Goal: Information Seeking & Learning: Learn about a topic

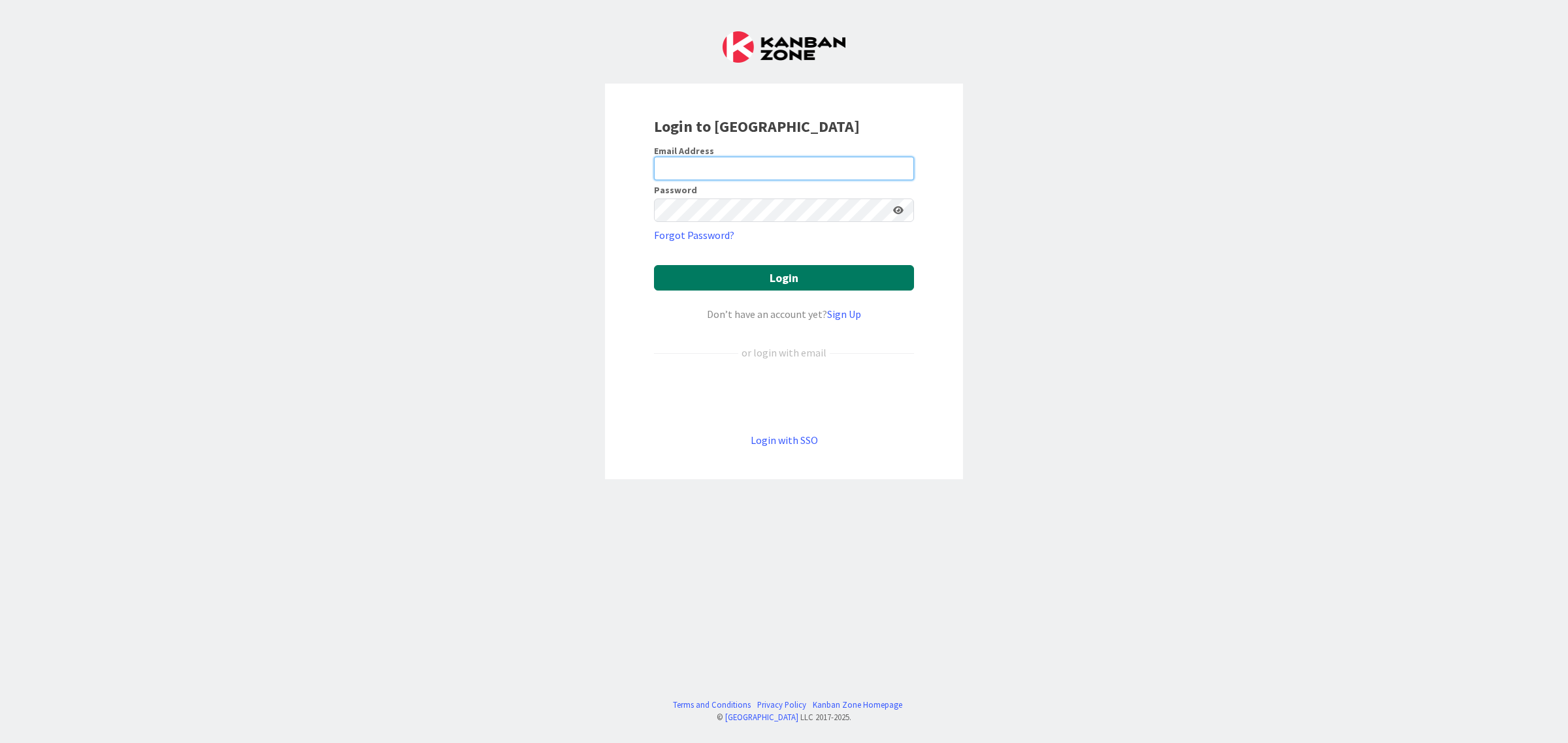
type input "[EMAIL_ADDRESS][DOMAIN_NAME]"
click at [803, 272] on button "Login" at bounding box center [784, 277] width 260 height 25
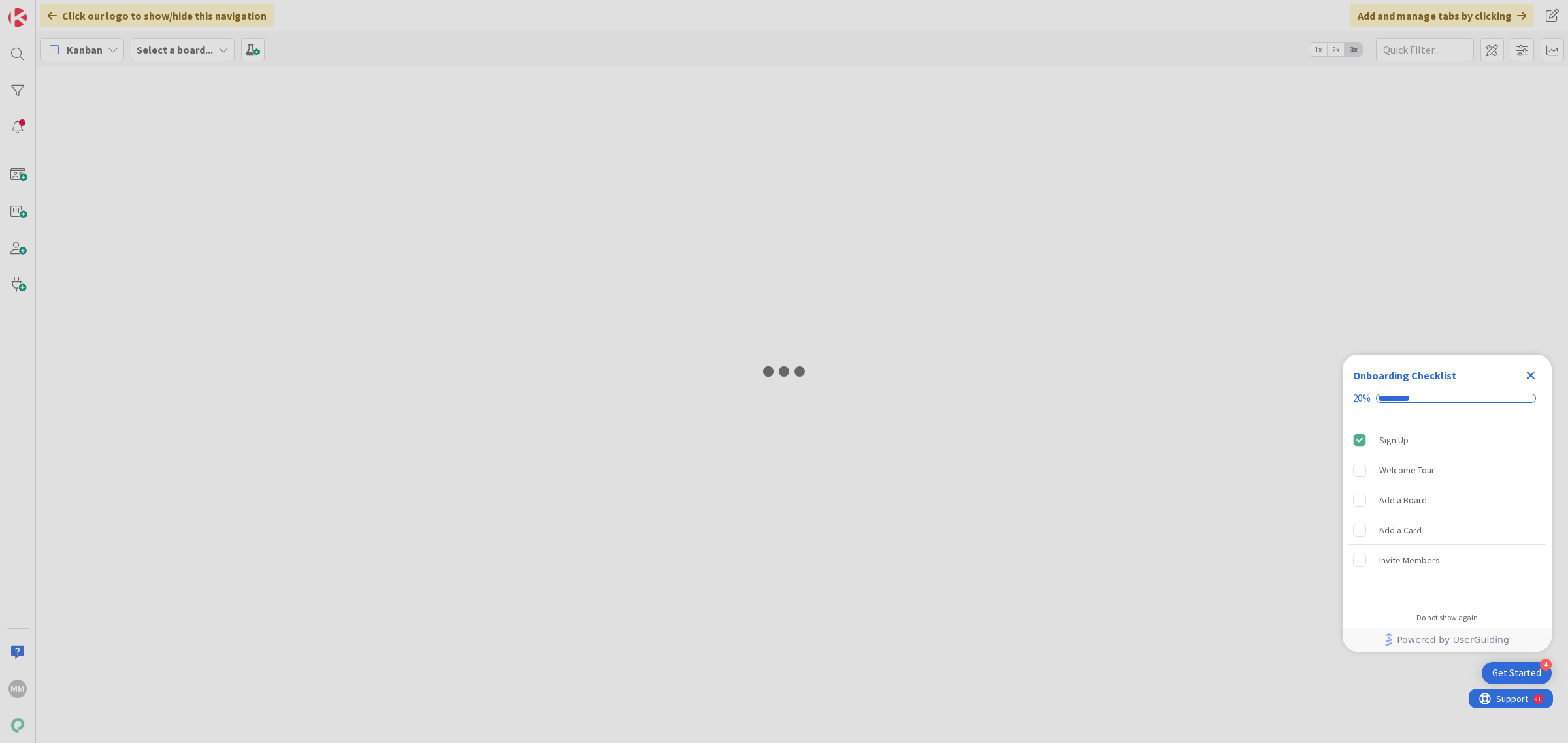
type input "kielisyys"
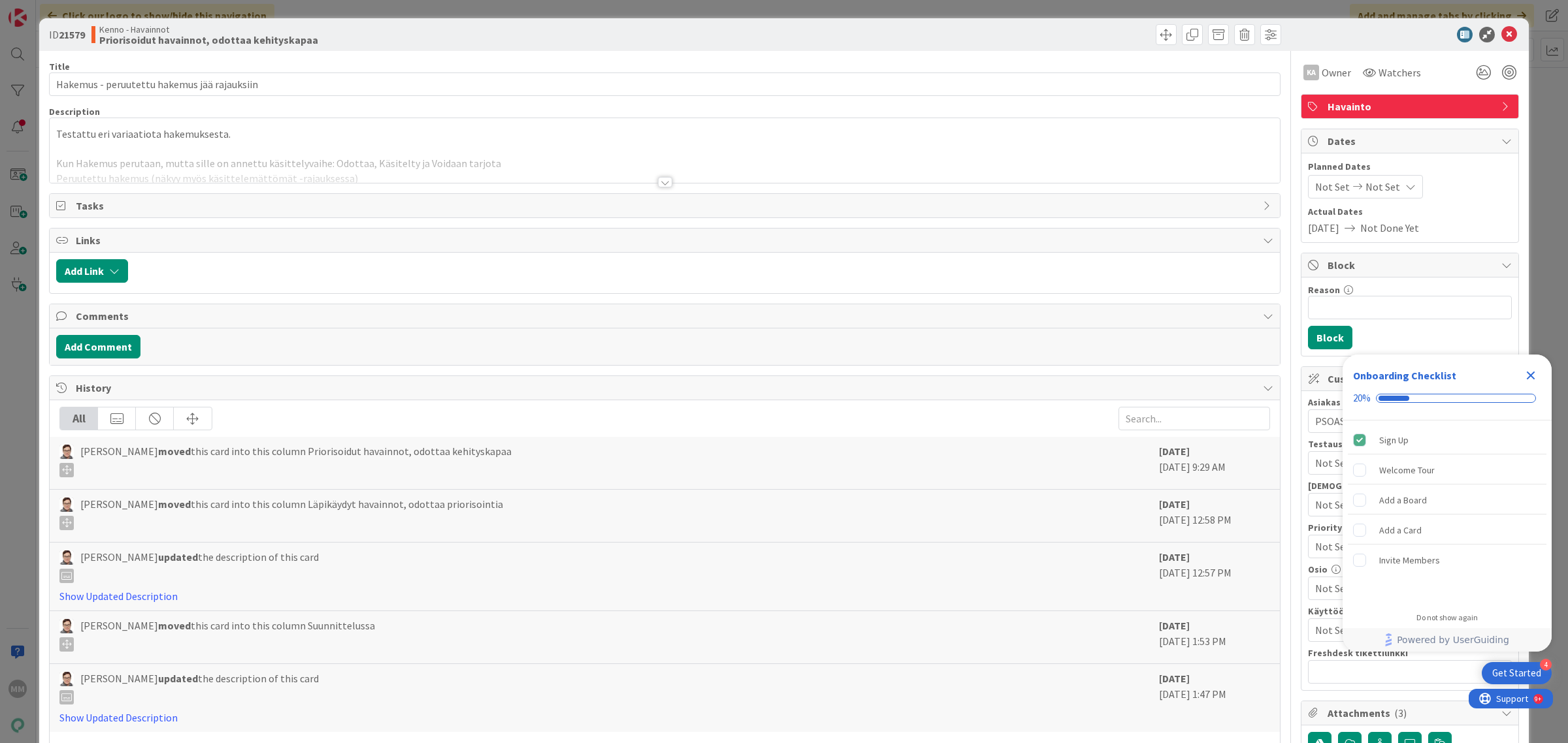
click at [1531, 371] on icon "Close Checklist" at bounding box center [1531, 375] width 15 height 15
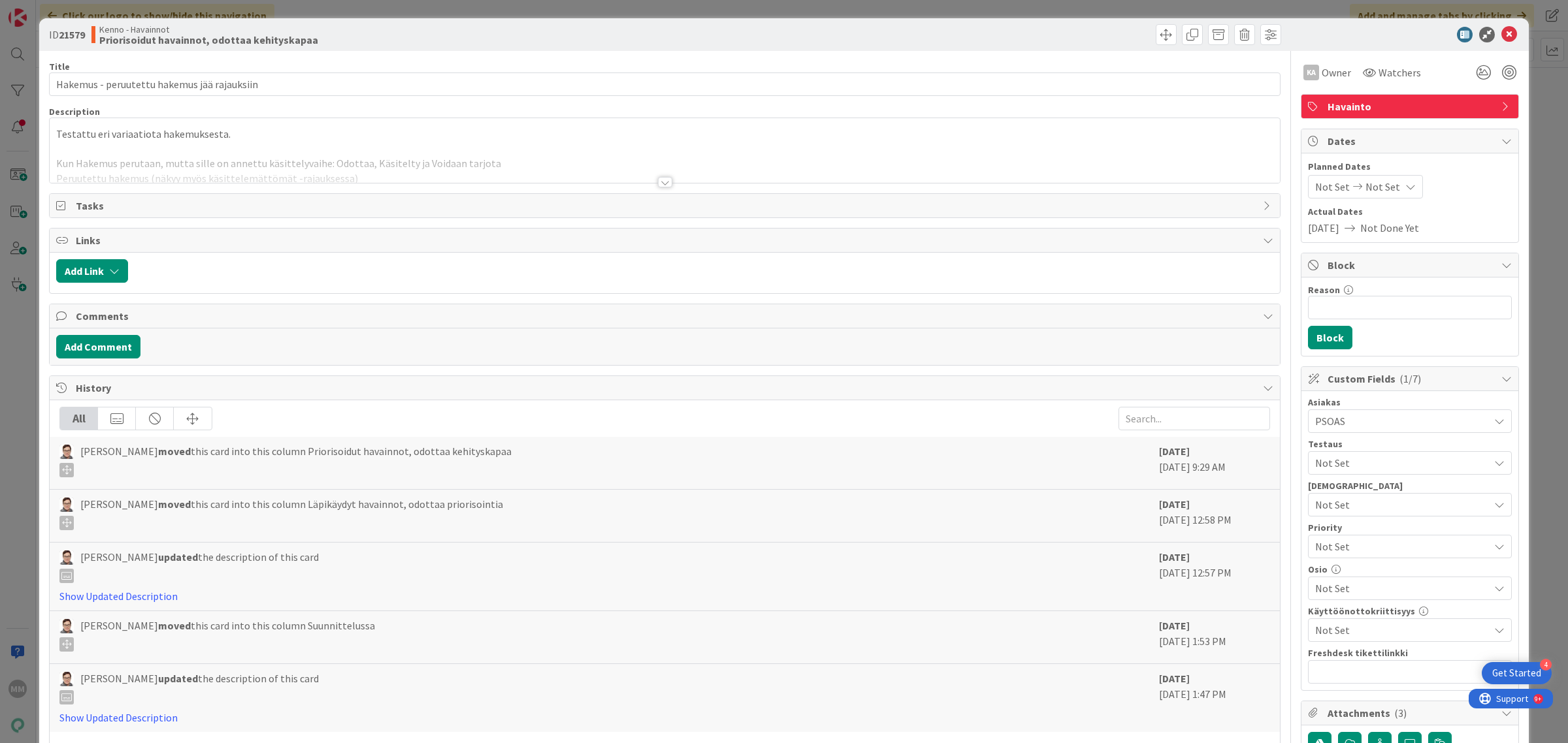
click at [660, 189] on div "Title 44 / 128 Hakemus - peruutettu hakemus jää rajauksiin Description Testattu…" at bounding box center [665, 733] width 1232 height 1364
click at [1501, 37] on icon at bounding box center [1509, 34] width 15 height 15
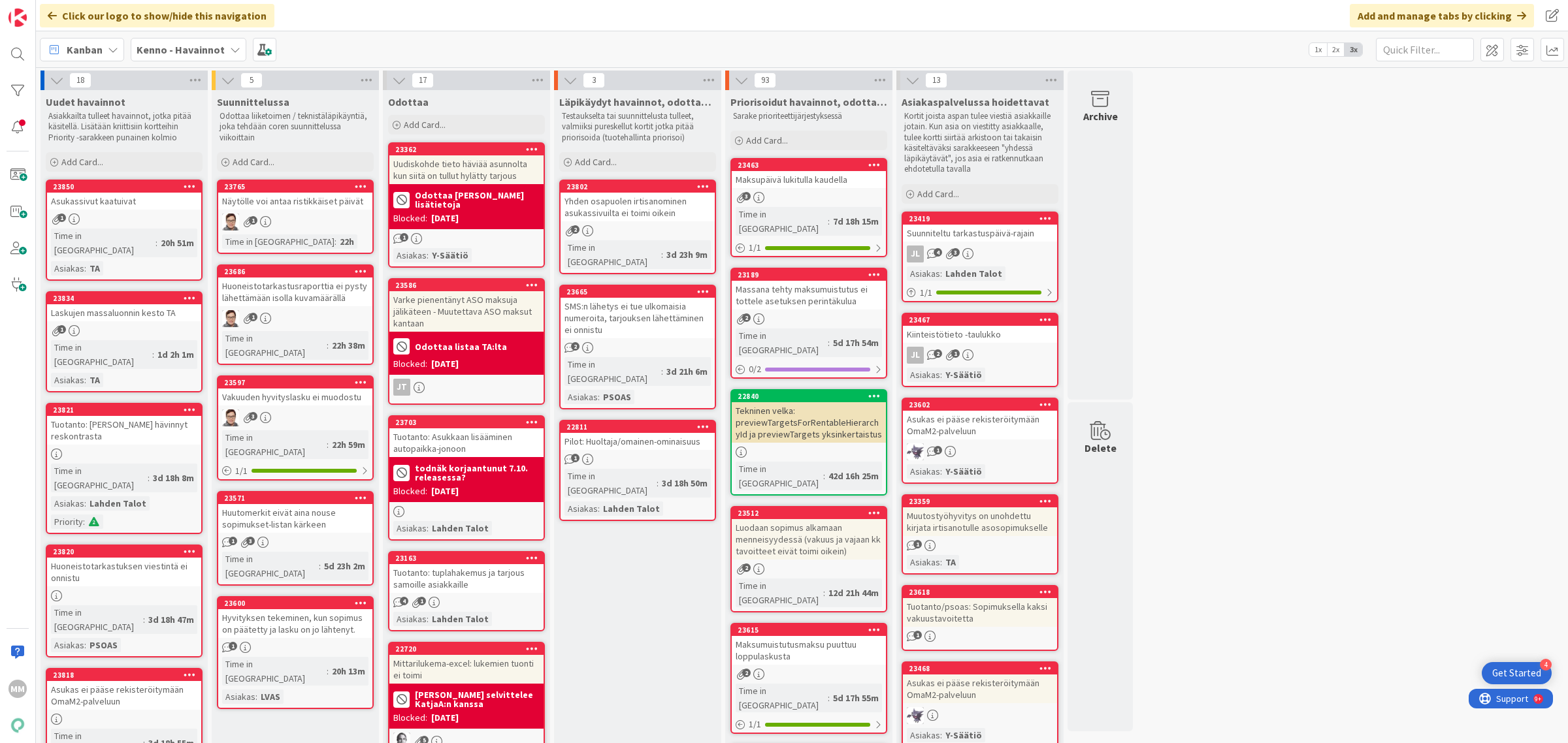
scroll to position [245, 0]
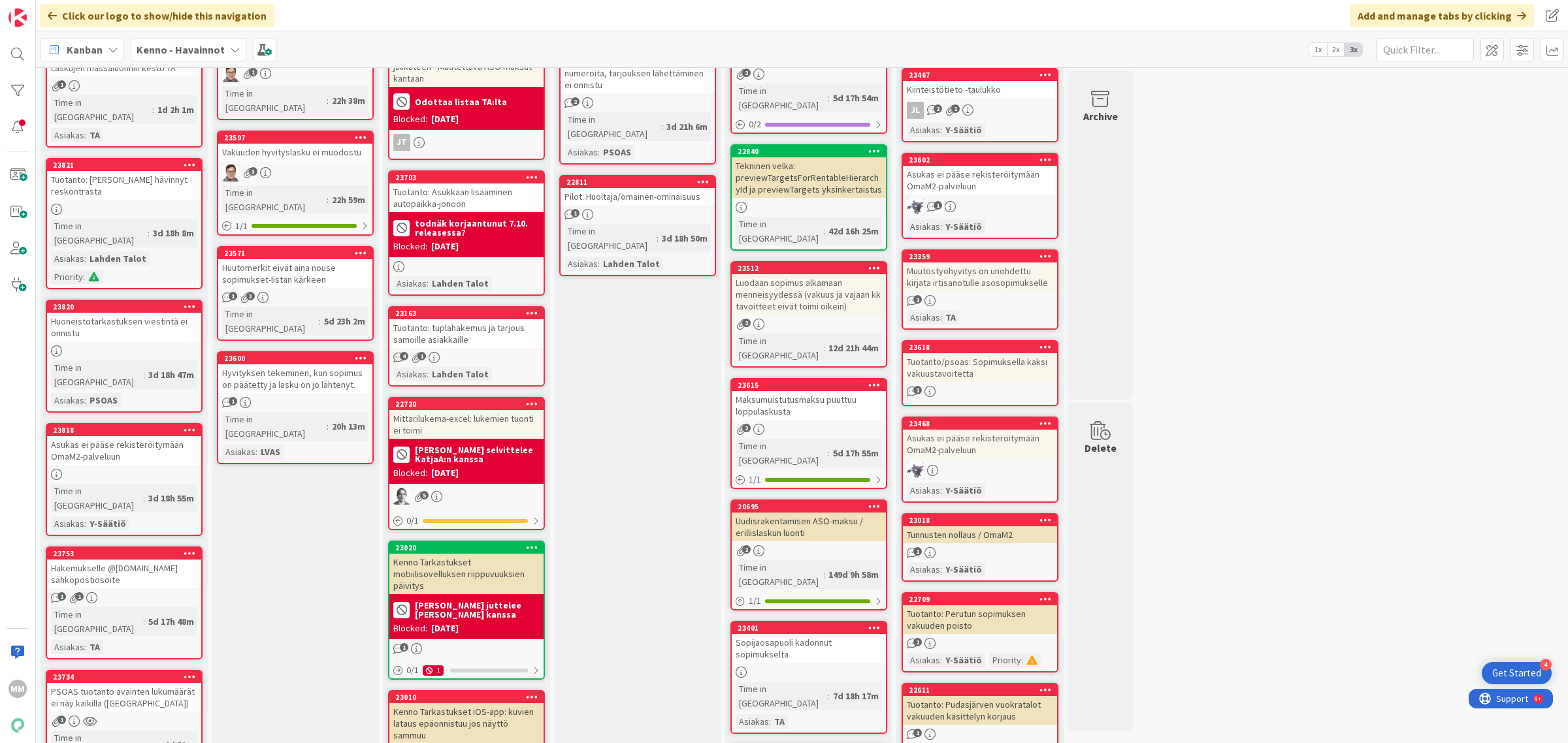
click at [154, 313] on div "Huoneistotarkastuksen viestintä ei onnistu" at bounding box center [124, 327] width 154 height 28
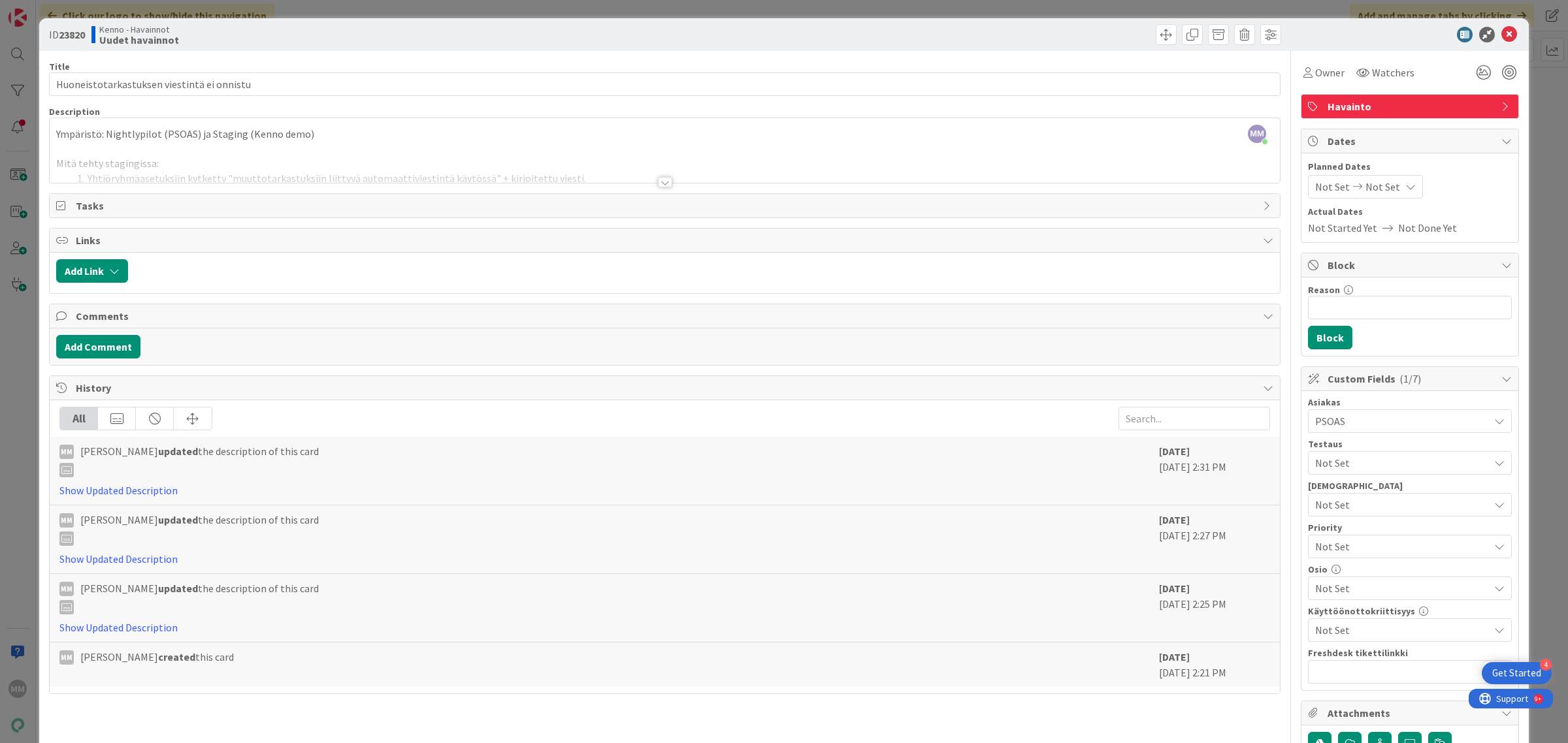
click at [659, 180] on div at bounding box center [666, 182] width 15 height 11
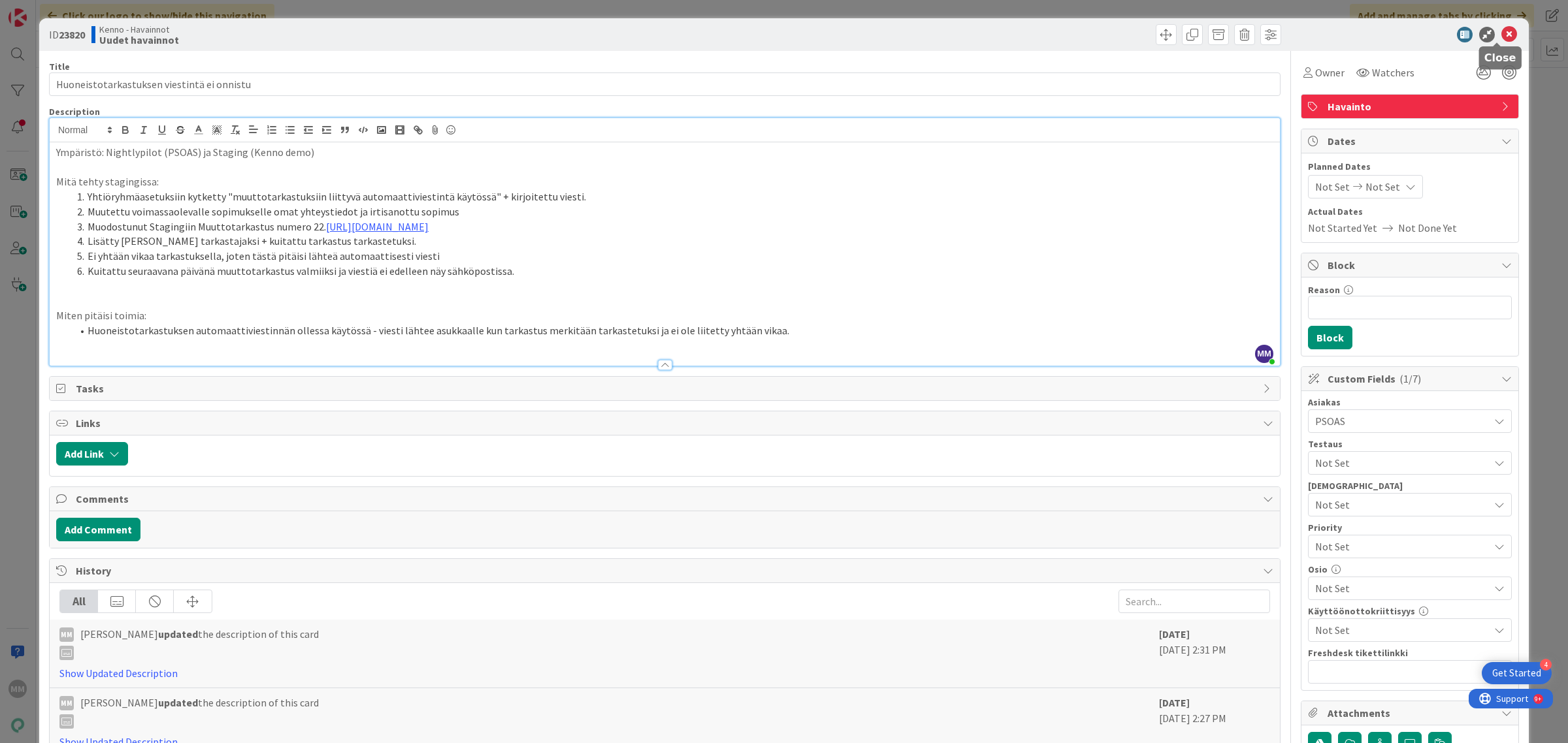
click at [1501, 32] on icon at bounding box center [1509, 34] width 15 height 15
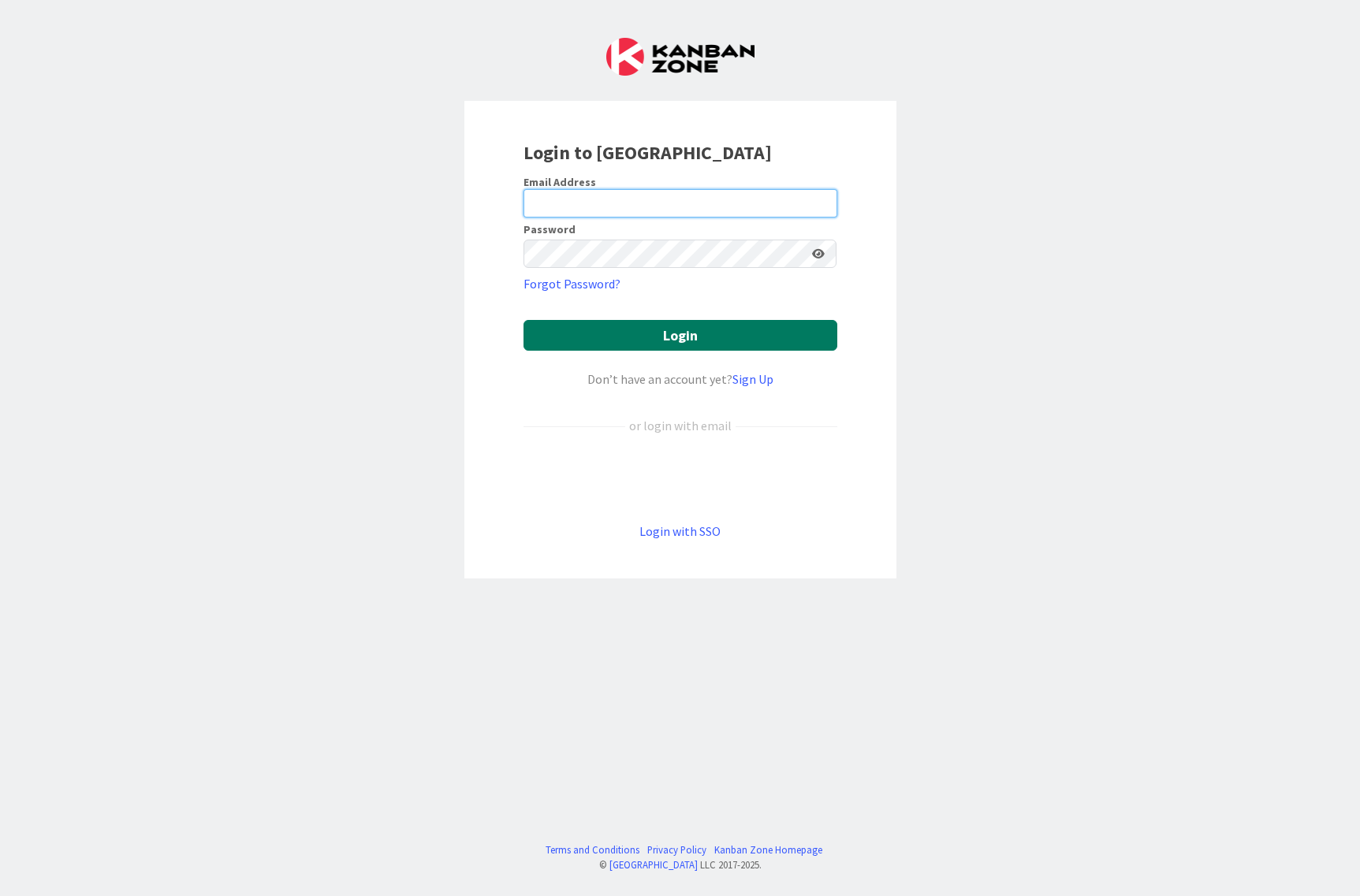
type input "minna.maatta@pandia.fi"
click at [639, 343] on button "Login" at bounding box center [680, 335] width 313 height 30
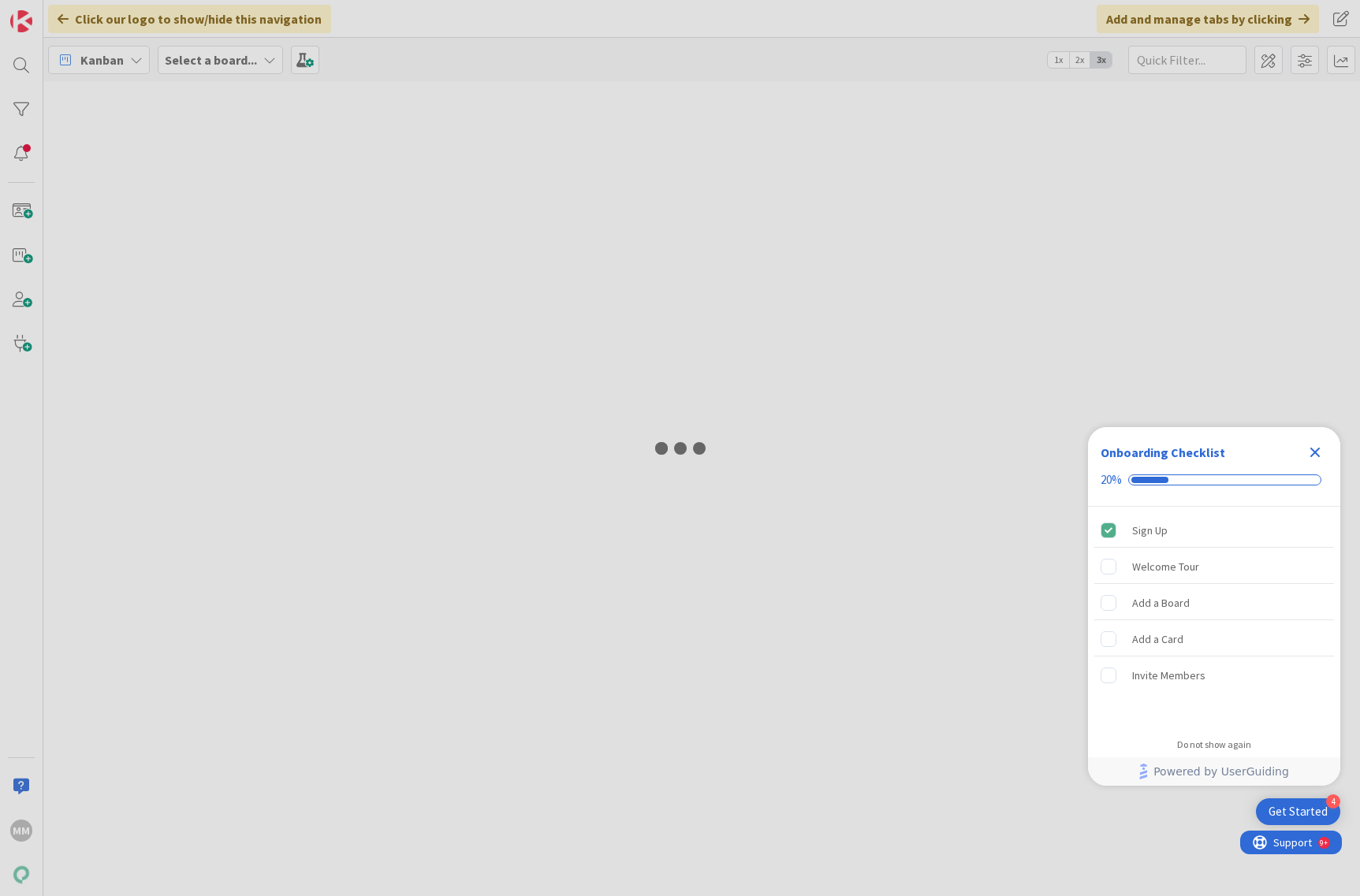
type input "kielisyys"
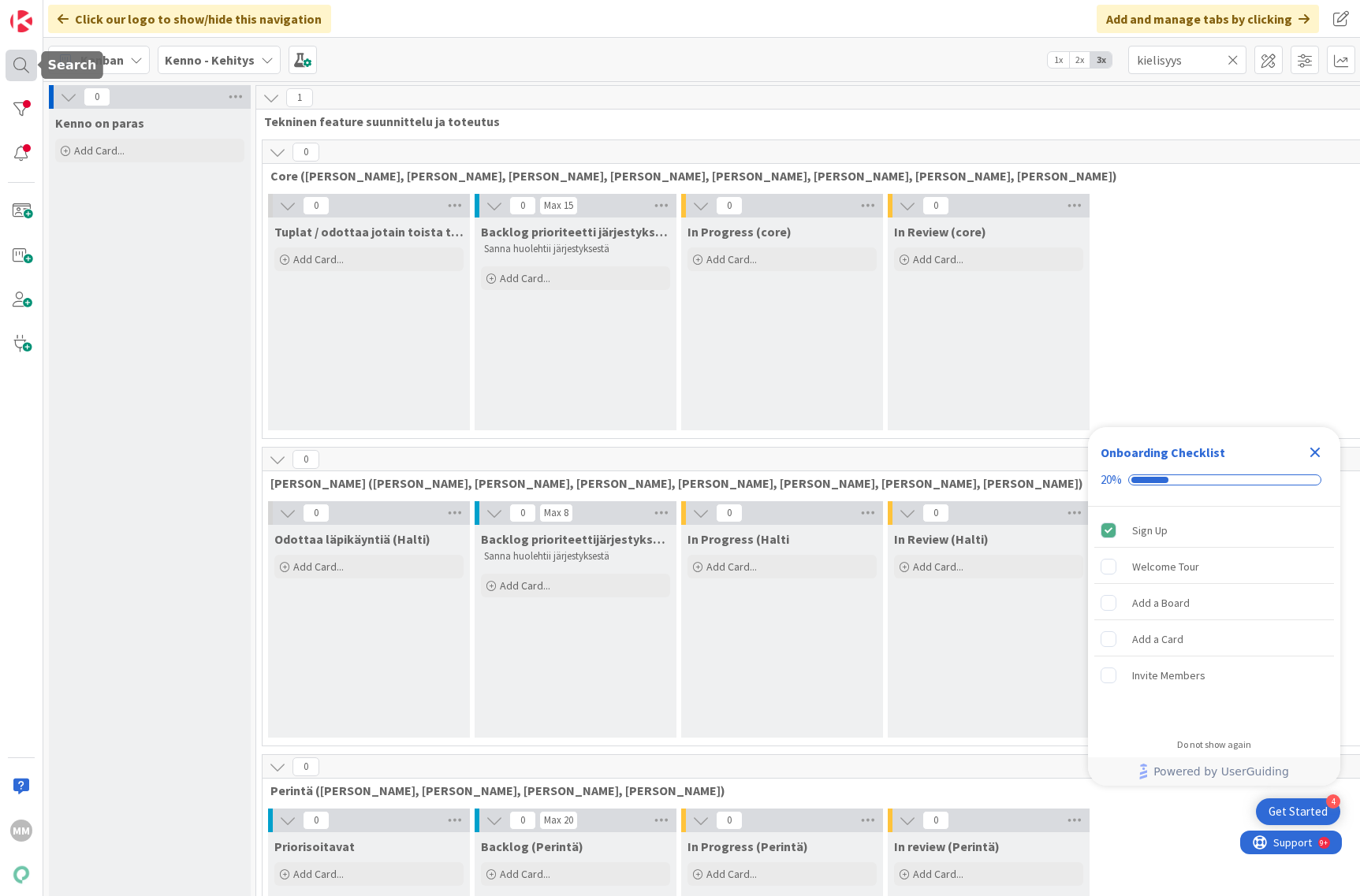
click at [14, 67] on div at bounding box center [22, 66] width 31 height 31
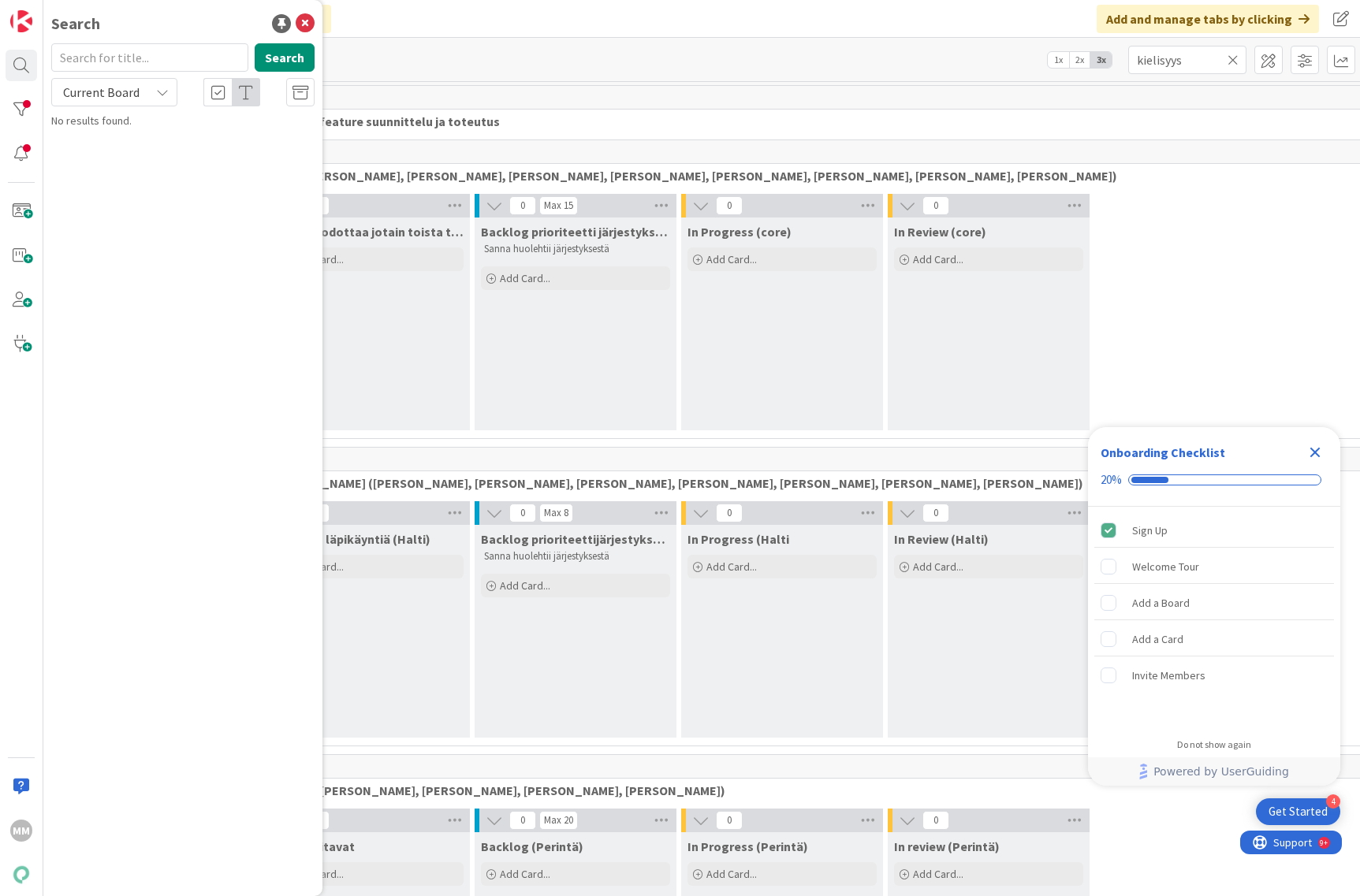
click at [127, 48] on input "text" at bounding box center [149, 57] width 197 height 28
type input "heeros"
click at [139, 136] on mark "Heeros" at bounding box center [153, 139] width 41 height 17
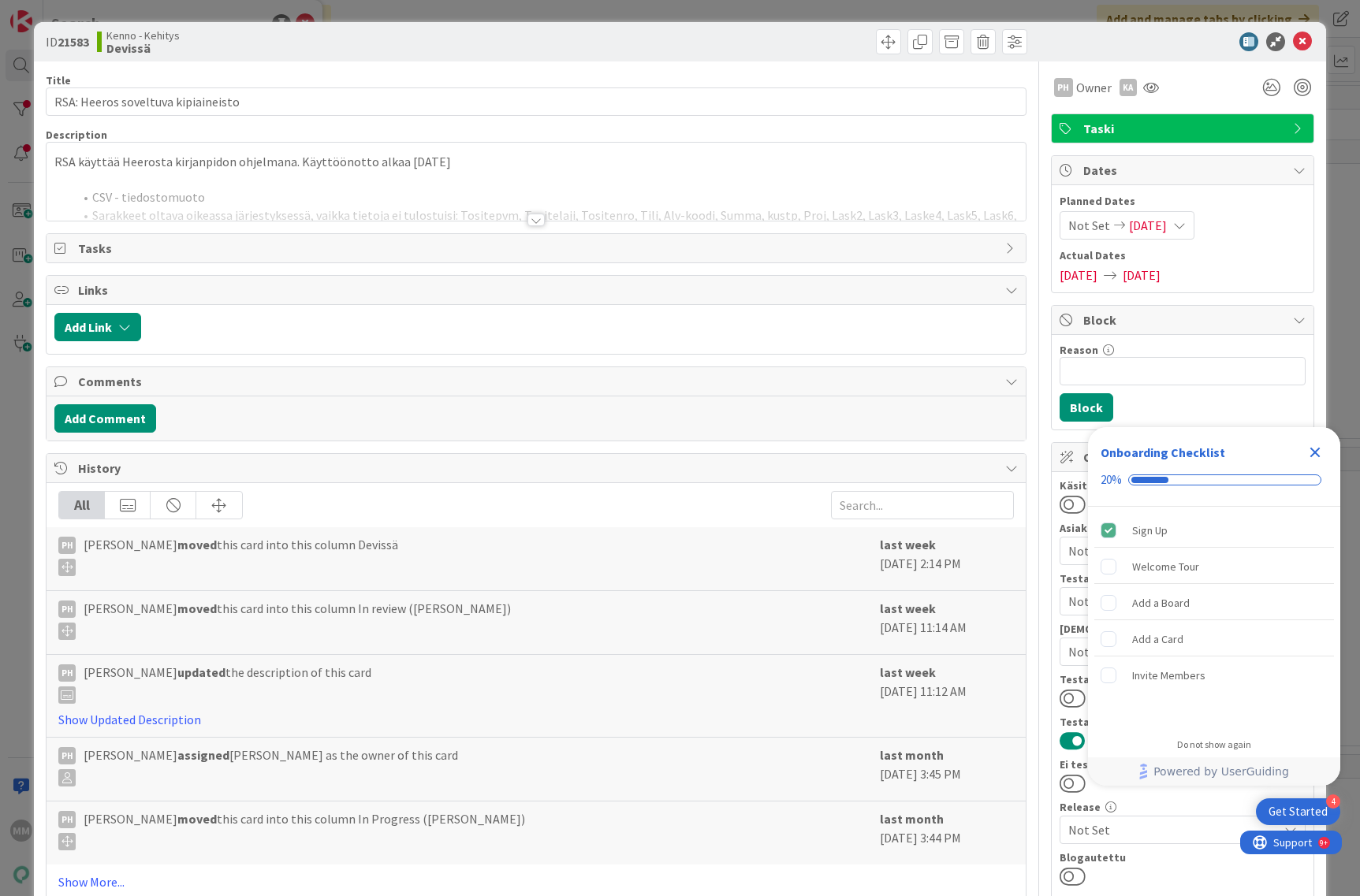
click at [528, 222] on div at bounding box center [537, 219] width 18 height 13
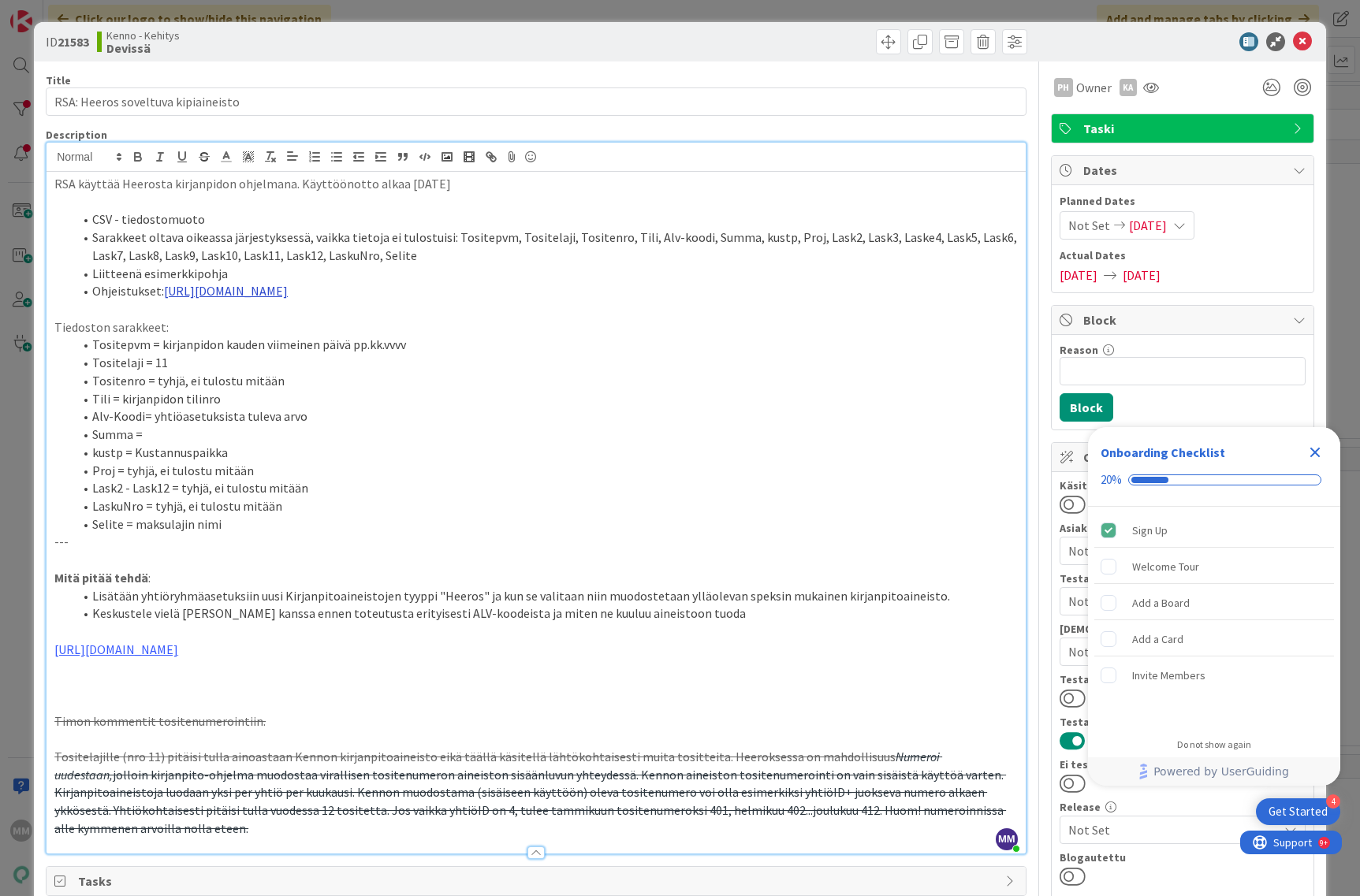
click at [288, 298] on link "[URL][DOMAIN_NAME]" at bounding box center [225, 291] width 123 height 16
click at [427, 313] on link "[URL][DOMAIN_NAME]" at bounding box center [432, 321] width 108 height 21
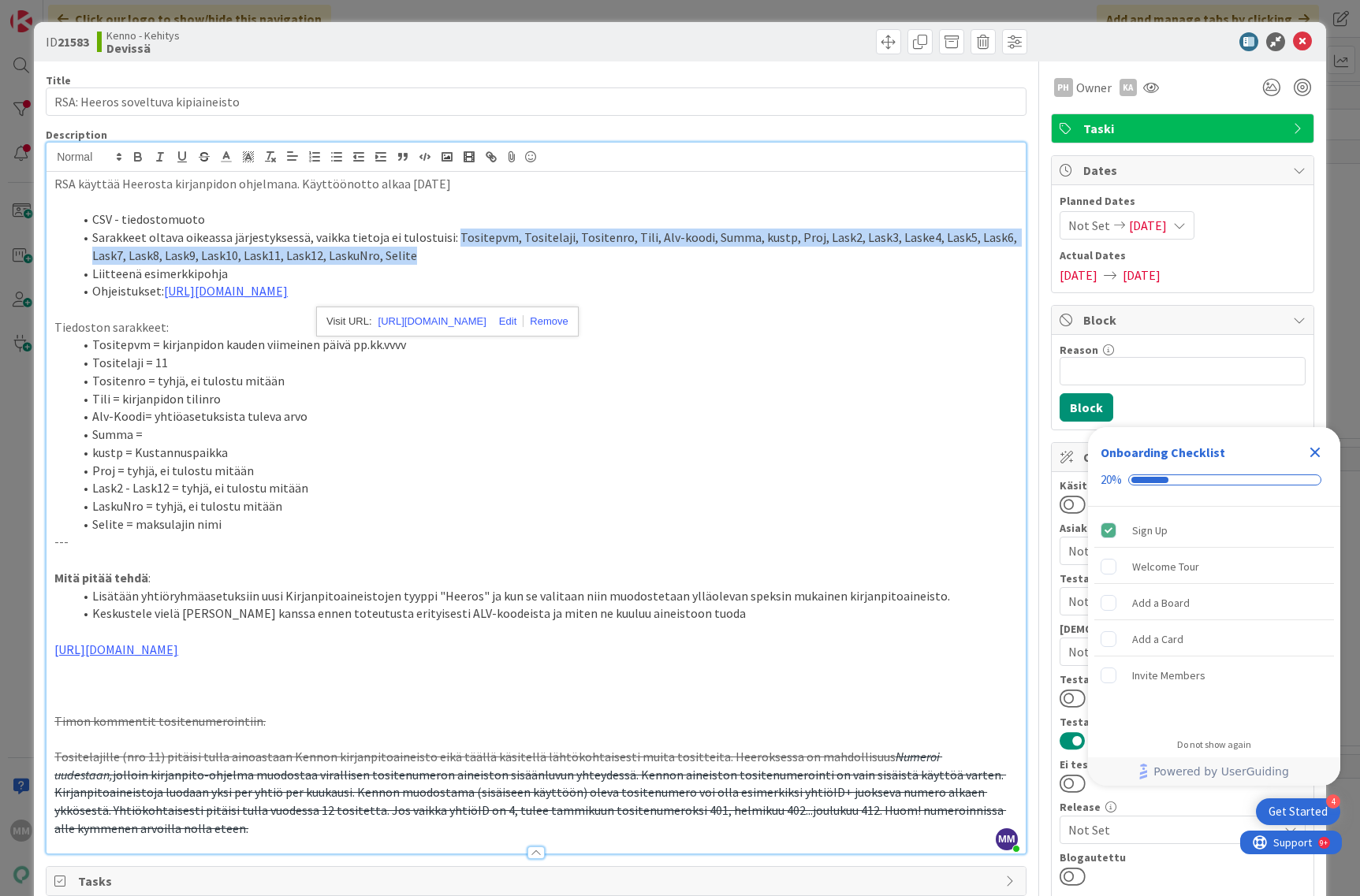
drag, startPoint x: 419, startPoint y: 254, endPoint x: 446, endPoint y: 234, distance: 33.6
click at [446, 234] on li "Sarakkeet oltava oikeassa järjestyksessä, vaikka tietoja ei tulostuisi: Tositep…" at bounding box center [545, 246] width 944 height 35
copy li "Tositepvm, Tositelaji, Tositenro, Tili, Alv-koodi, Summa, kustp, Proj, Lask2, L…"
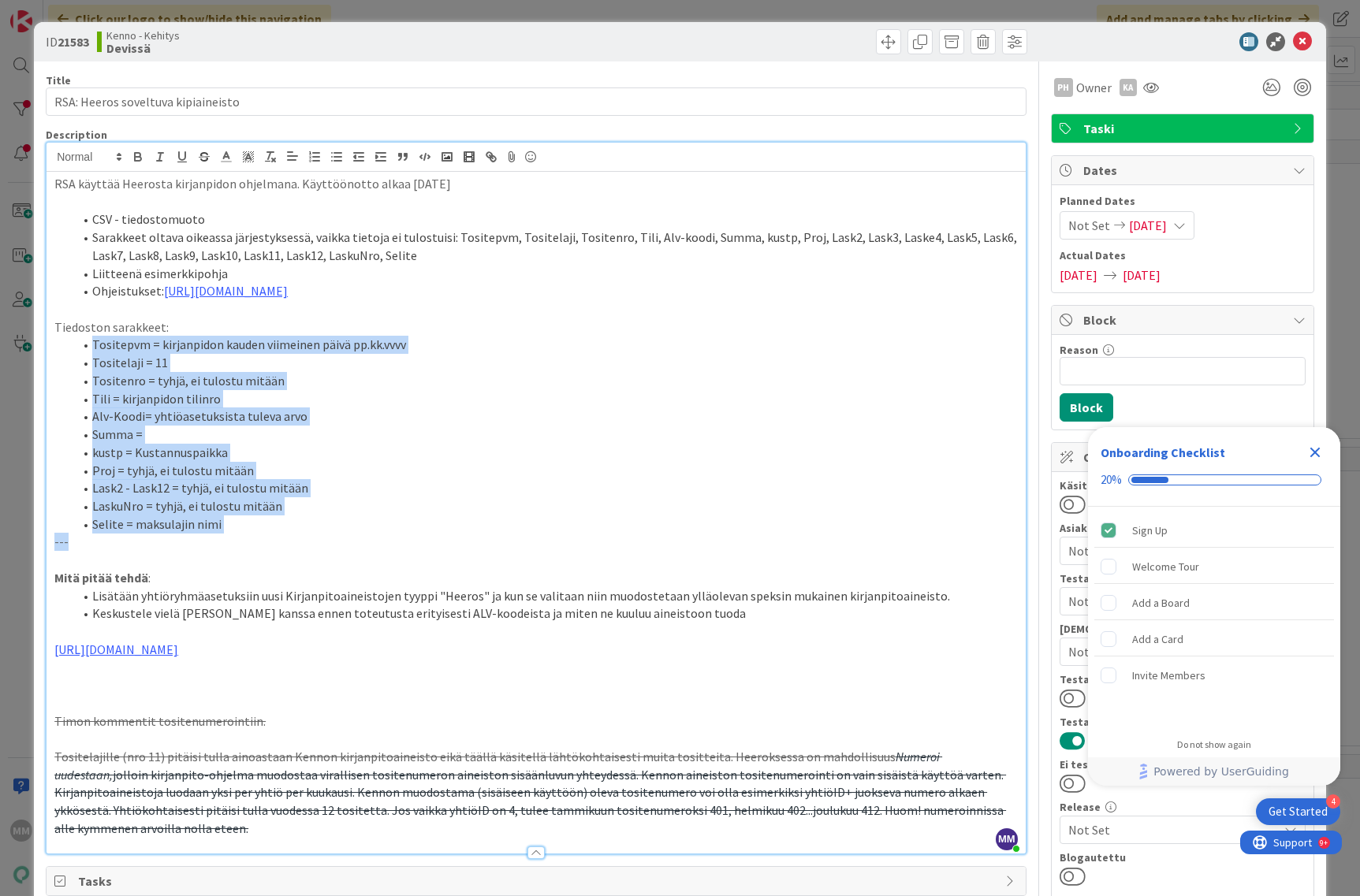
drag, startPoint x: 231, startPoint y: 534, endPoint x: 87, endPoint y: 345, distance: 237.6
click at [87, 345] on div "RSA käyttää Heerosta kirjanpidon ohjelmana. Käyttöönotto alkaa [DATE] CSV - tie…" at bounding box center [536, 513] width 979 height 682
copy div "Tositepvm = kirjanpidon kauden viimeinen päivä pp.kk.vvvv Tositelaji = 11 Tosit…"
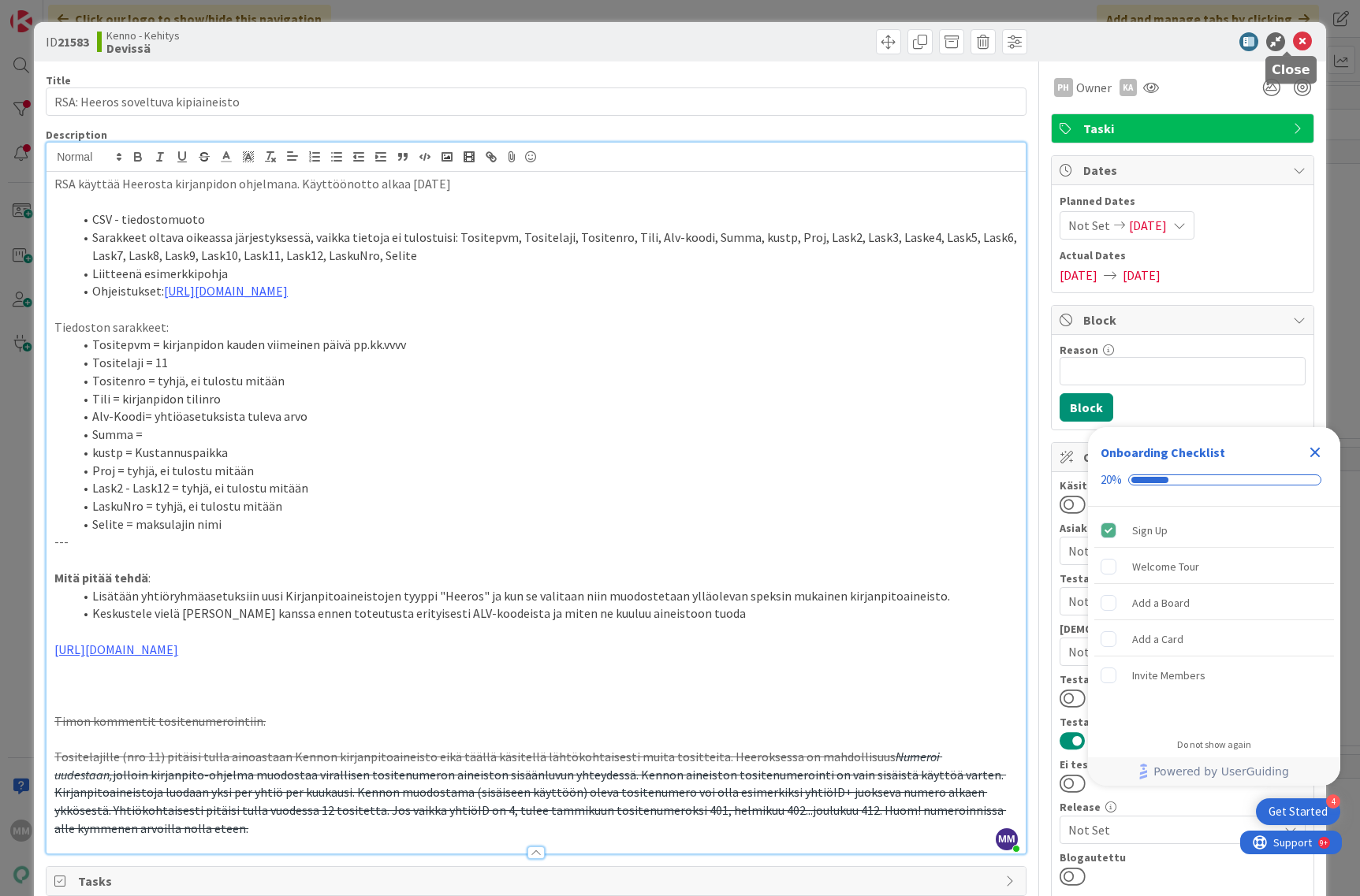
click at [1292, 38] on icon at bounding box center [1301, 41] width 19 height 19
